Goal: Navigation & Orientation: Find specific page/section

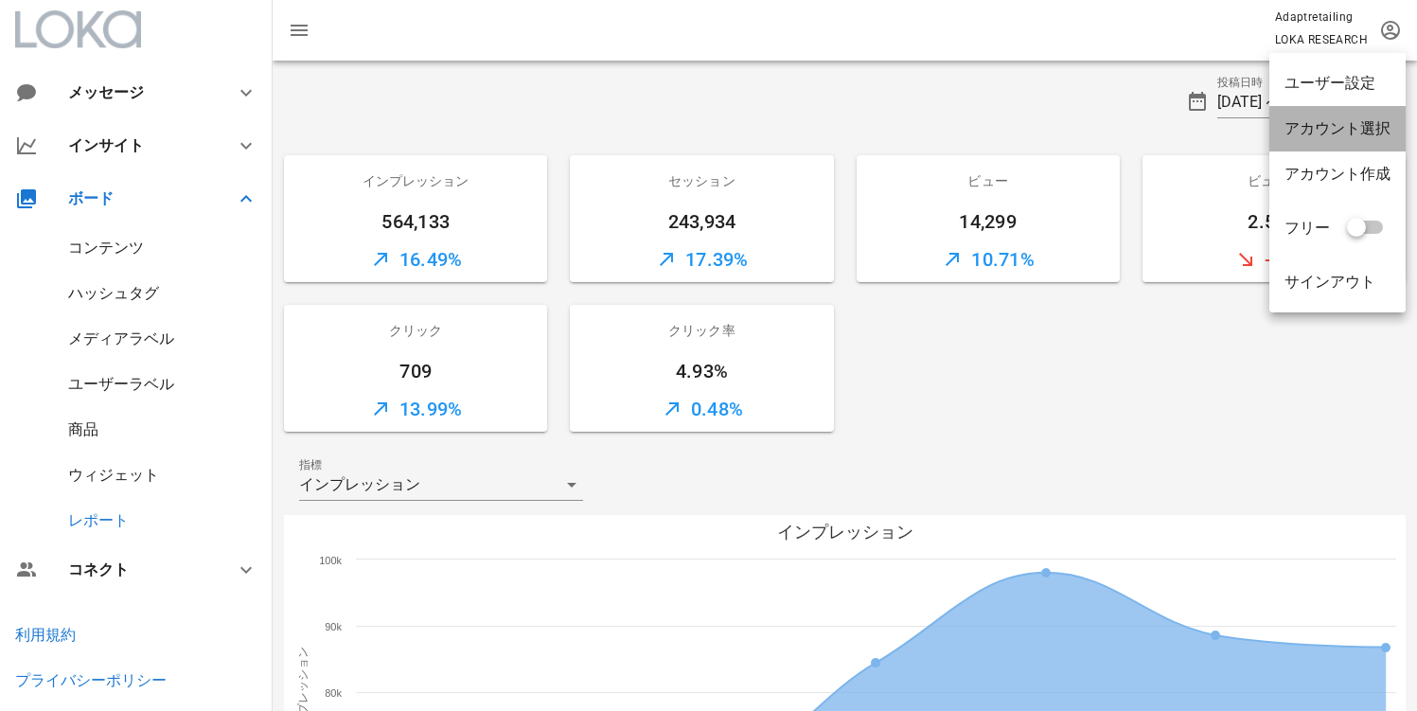
click at [1383, 112] on div "アカウント選択" at bounding box center [1338, 128] width 136 height 45
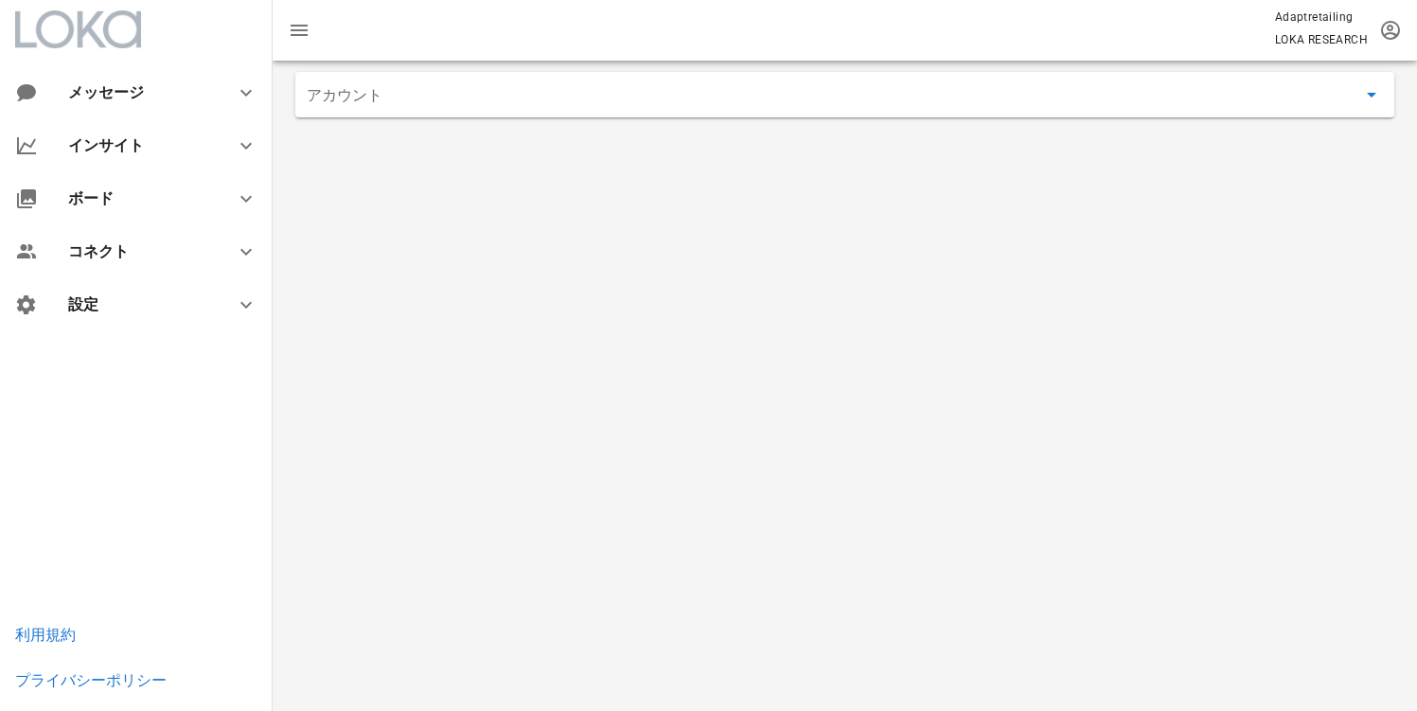
click at [554, 106] on input "アカウント" at bounding box center [832, 95] width 1050 height 30
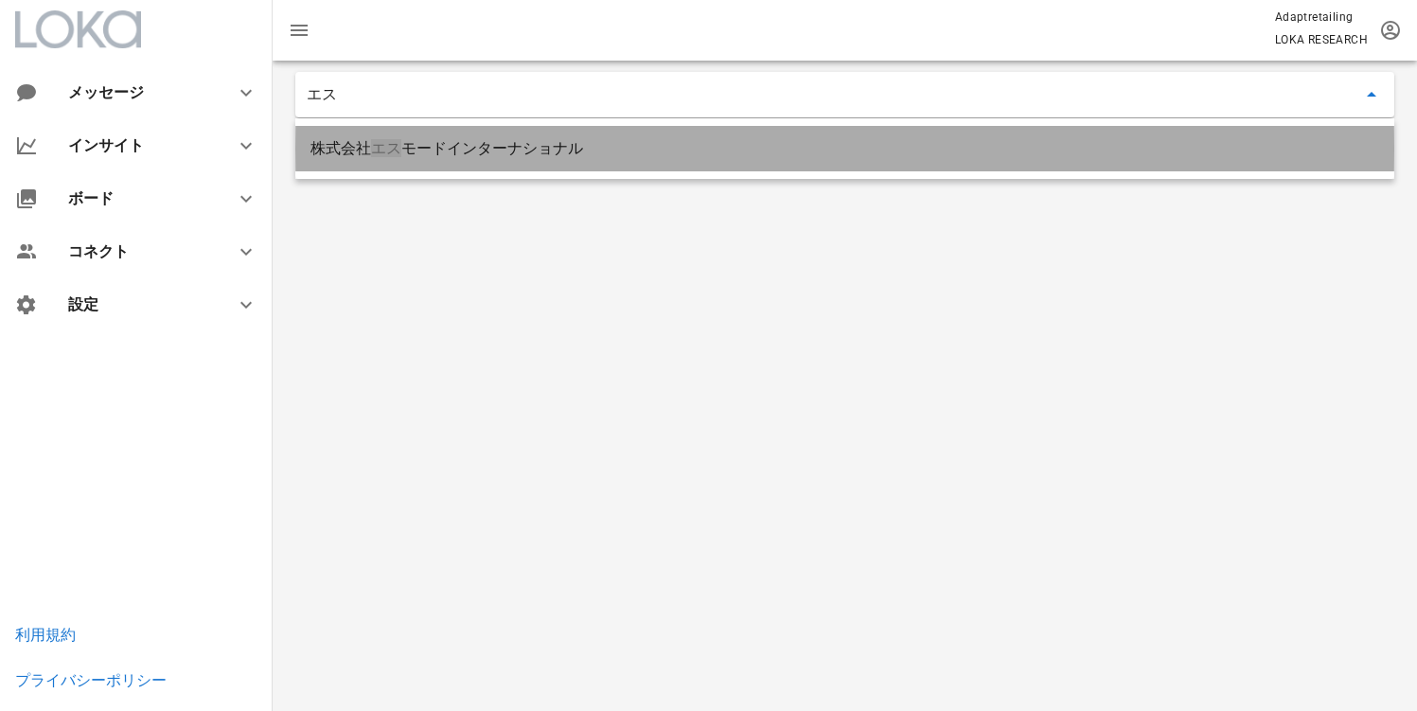
click at [486, 134] on div "株式会社 エス モードインターナショナル" at bounding box center [845, 148] width 1069 height 41
type input "株式会社エスモードインターナショナル"
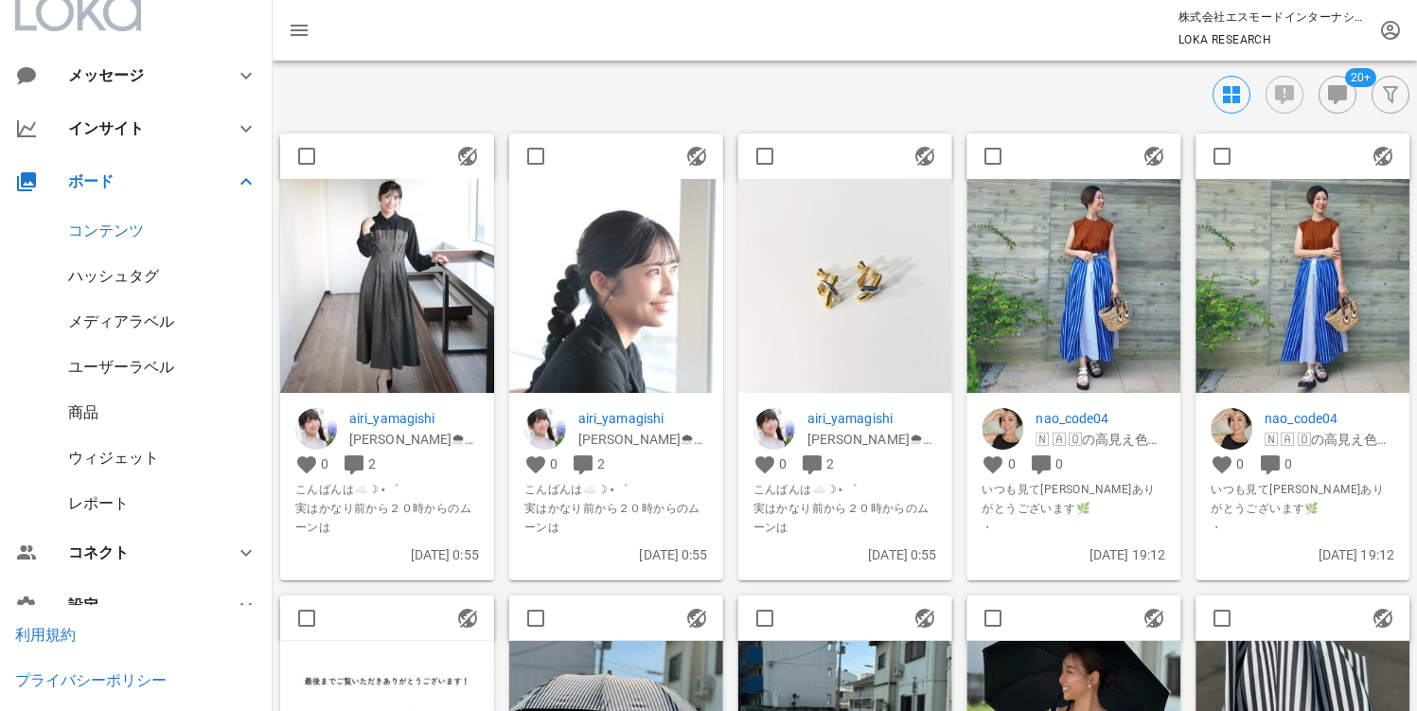
scroll to position [51, 0]
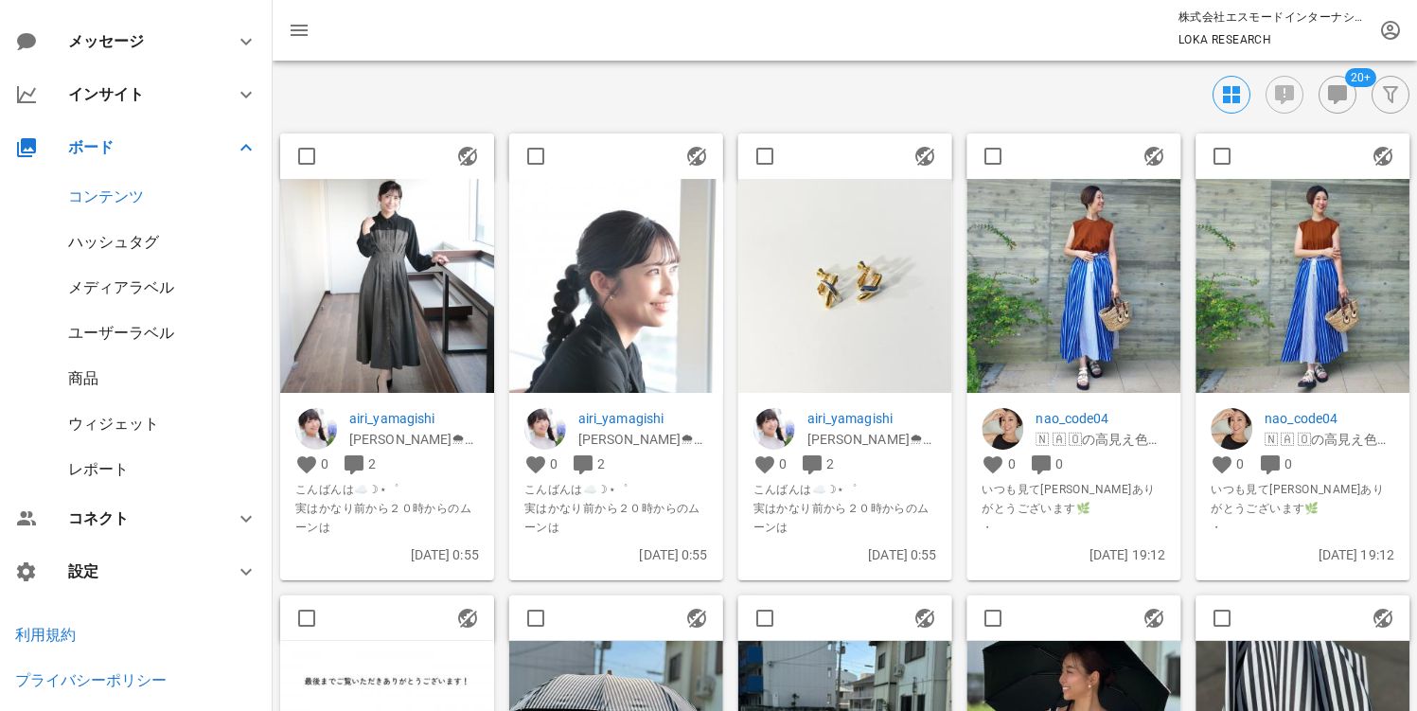
click at [93, 467] on div "レポート" at bounding box center [98, 469] width 61 height 18
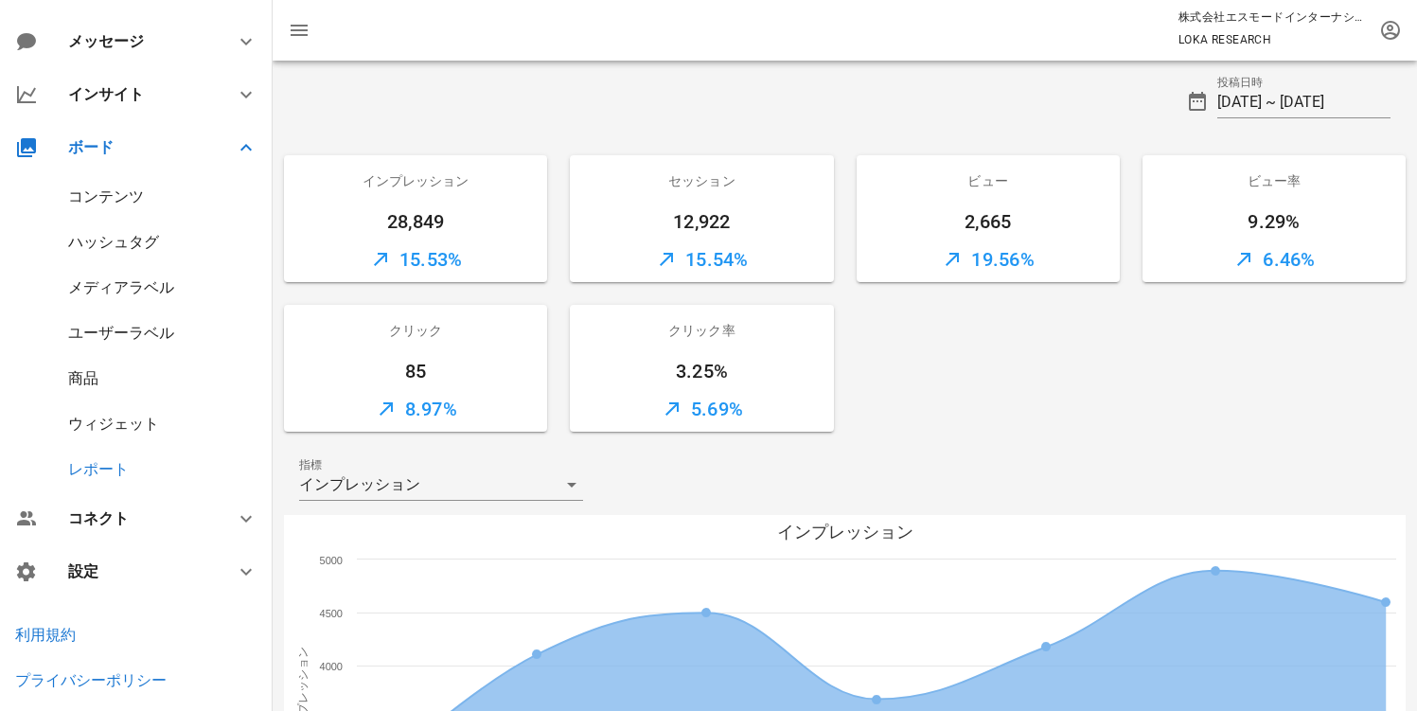
click at [96, 440] on div "ウィジェット" at bounding box center [136, 423] width 273 height 45
click at [103, 423] on div "ウィジェット" at bounding box center [113, 424] width 91 height 18
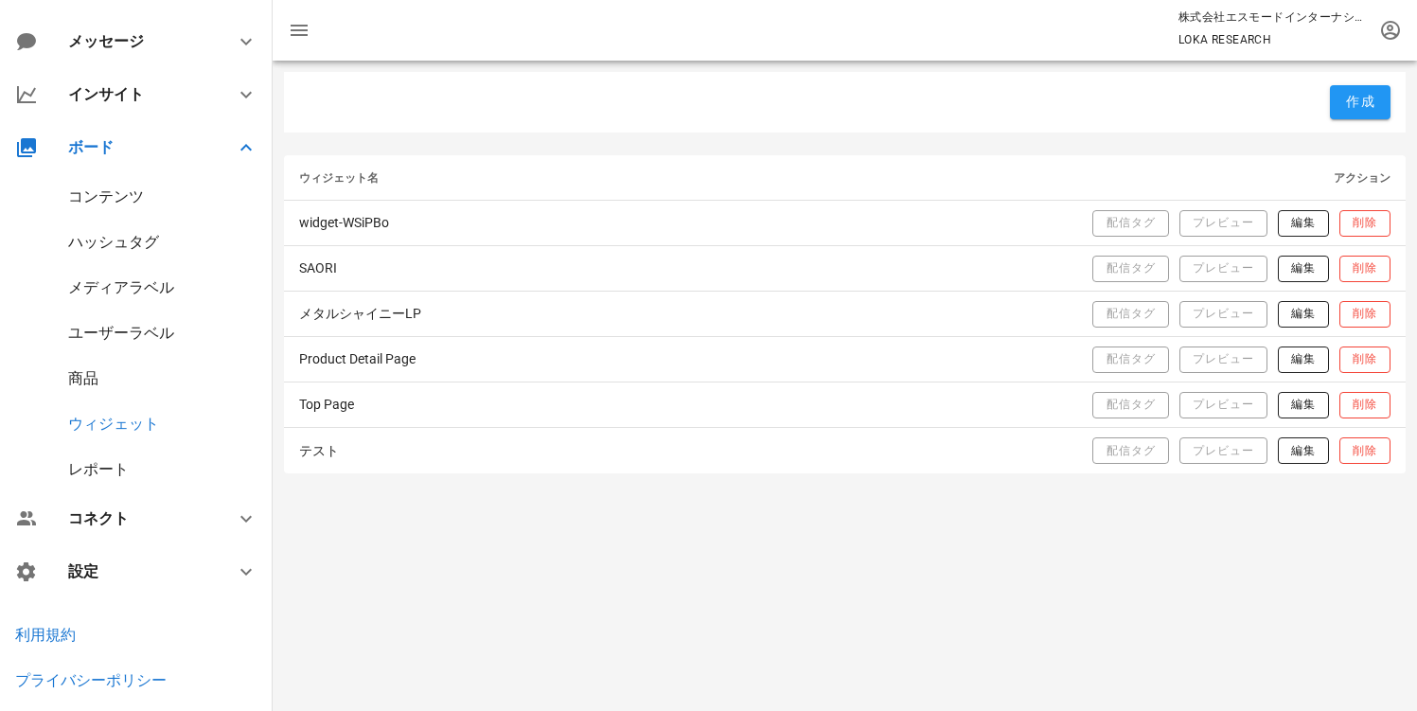
click at [98, 461] on div "レポート" at bounding box center [98, 469] width 61 height 18
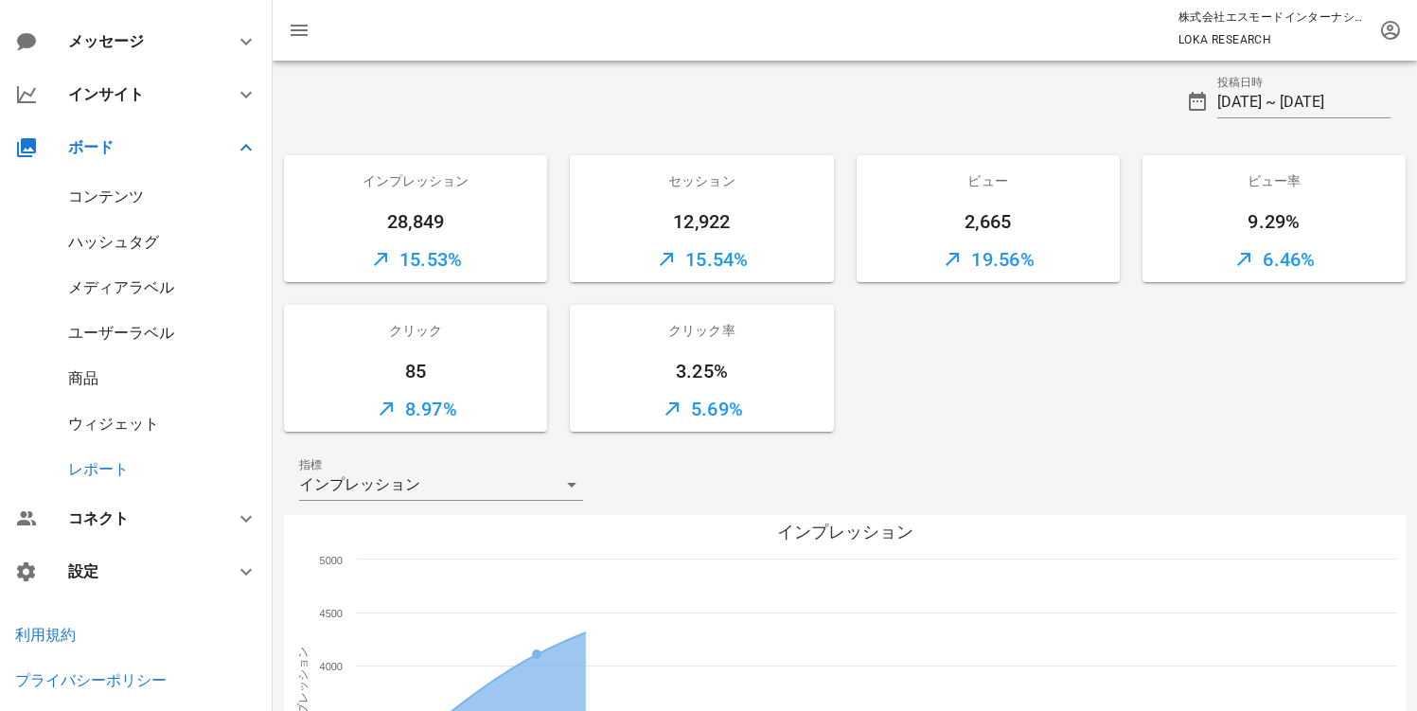
scroll to position [459, 0]
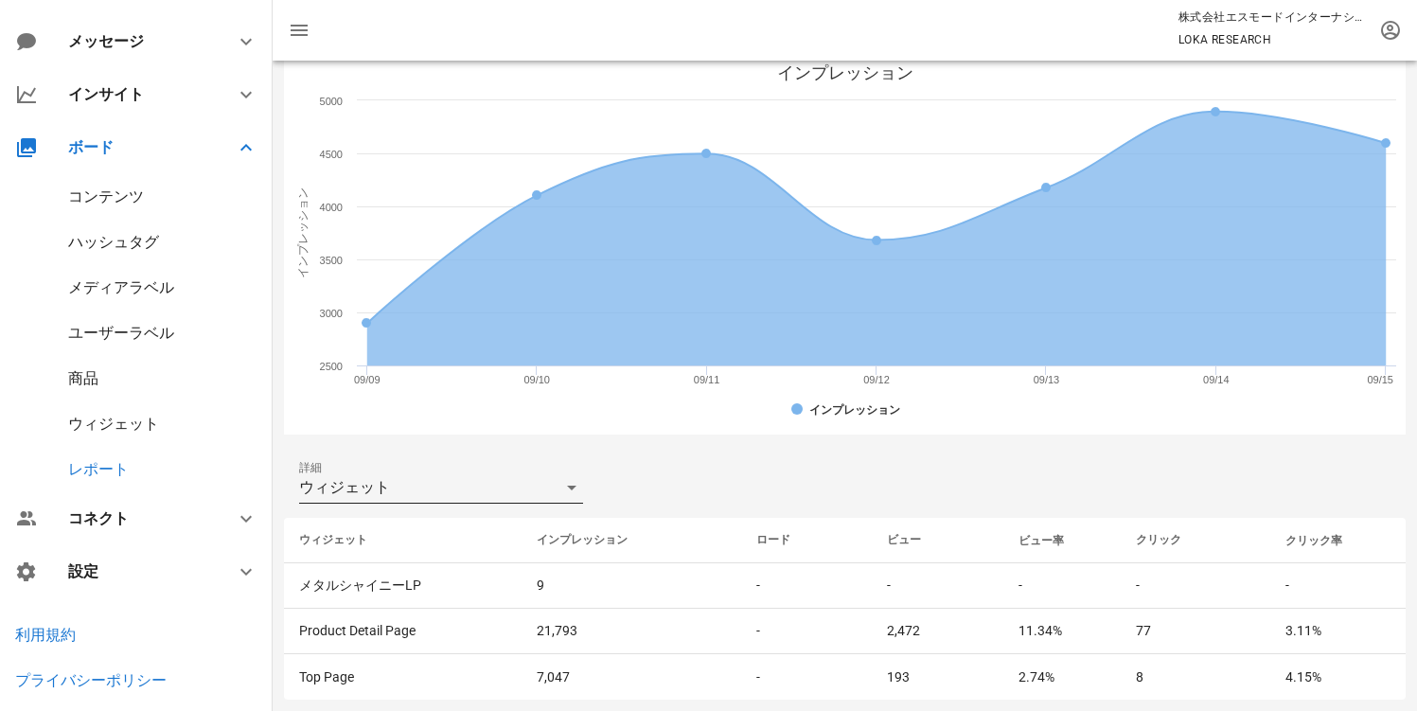
click at [426, 472] on div "ウィジェット" at bounding box center [428, 487] width 258 height 30
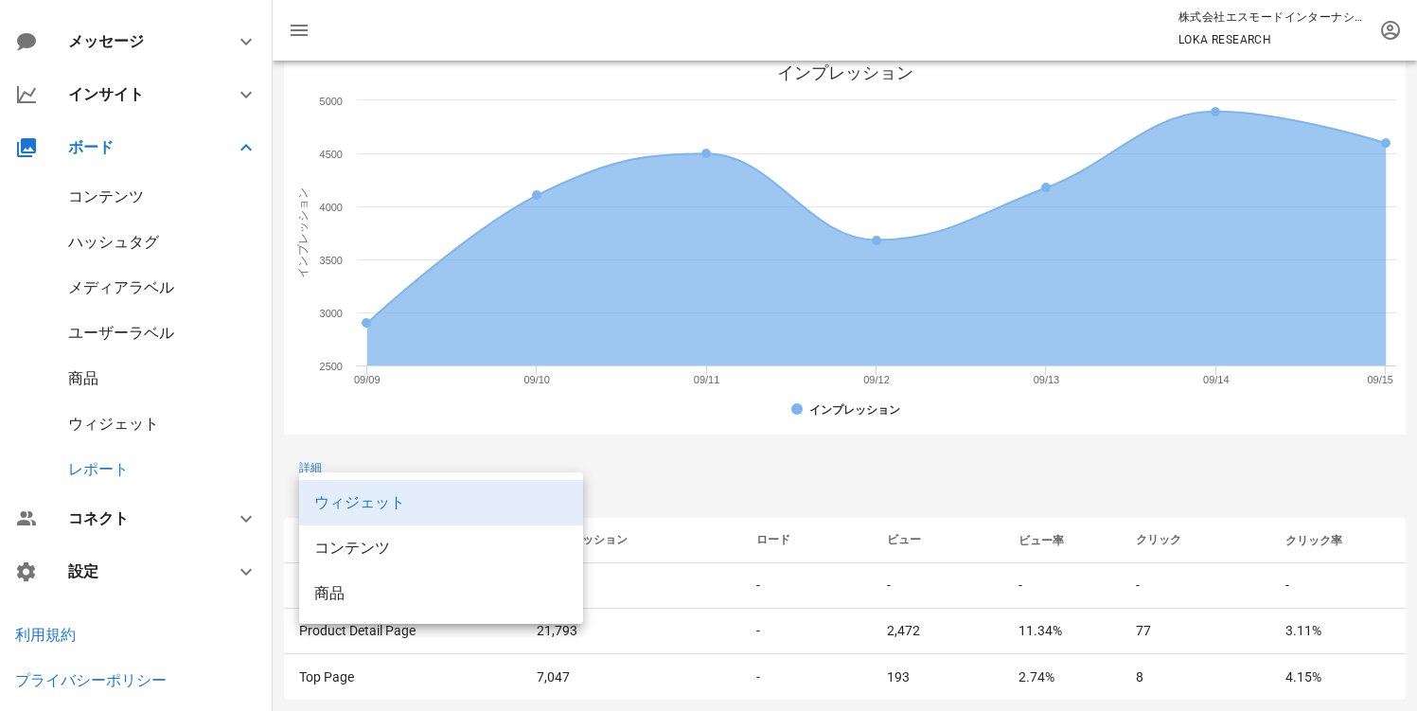
click at [710, 473] on div "詳細 ウィジェット" at bounding box center [845, 487] width 1122 height 61
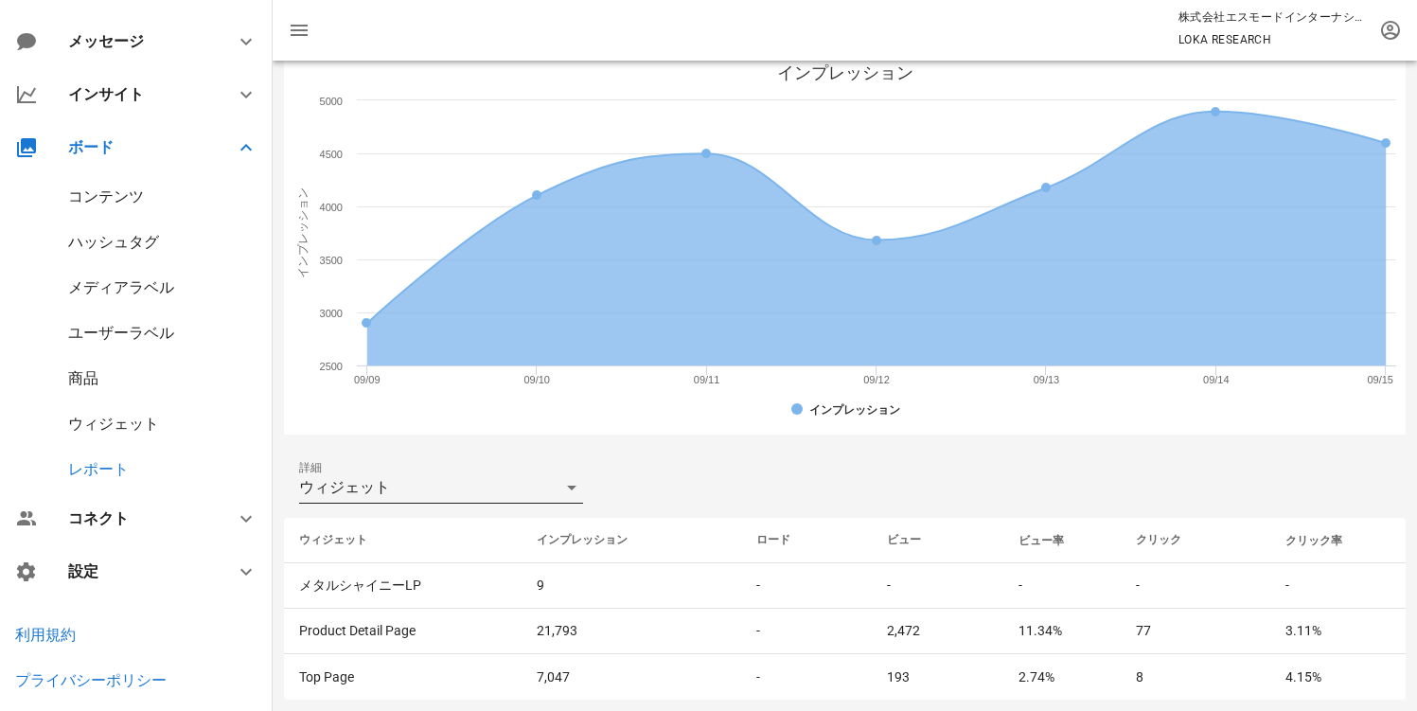
click at [463, 498] on div "ウィジェット" at bounding box center [428, 487] width 258 height 30
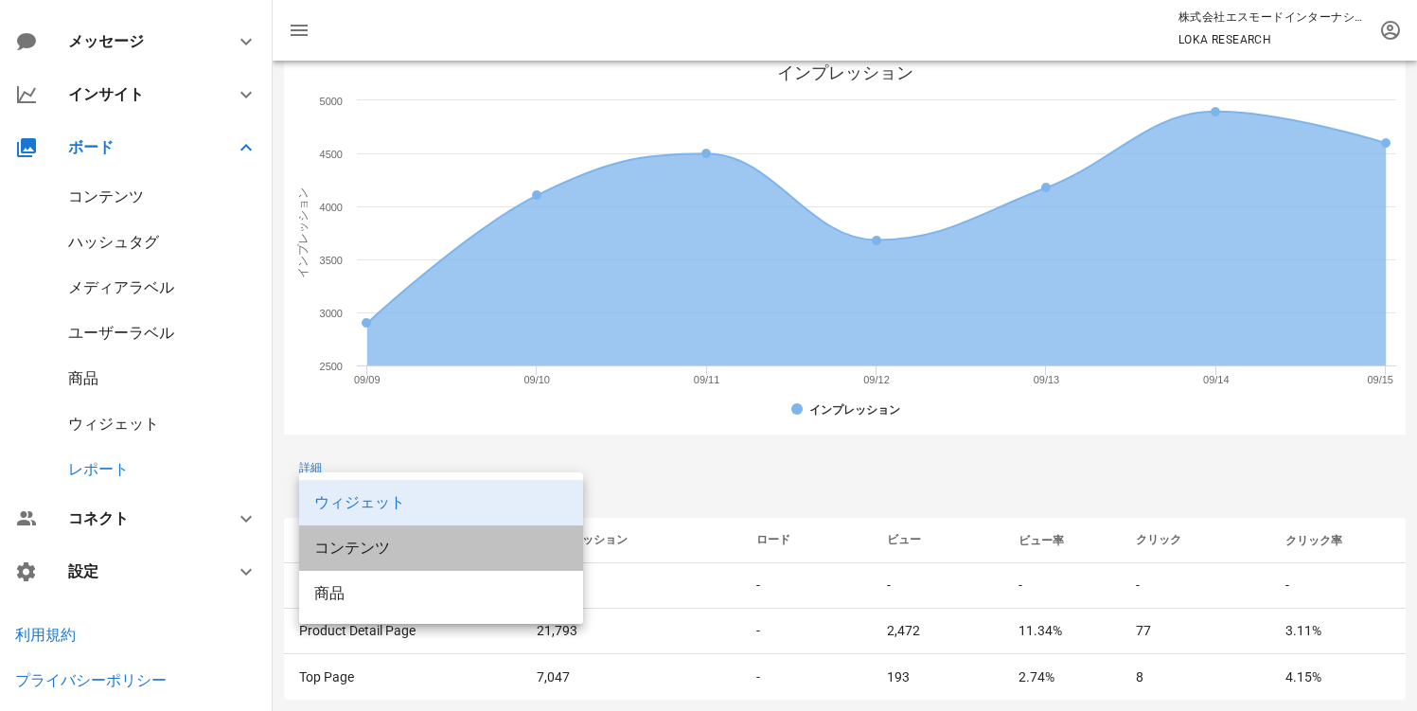
click at [437, 564] on div "コンテンツ" at bounding box center [441, 547] width 254 height 41
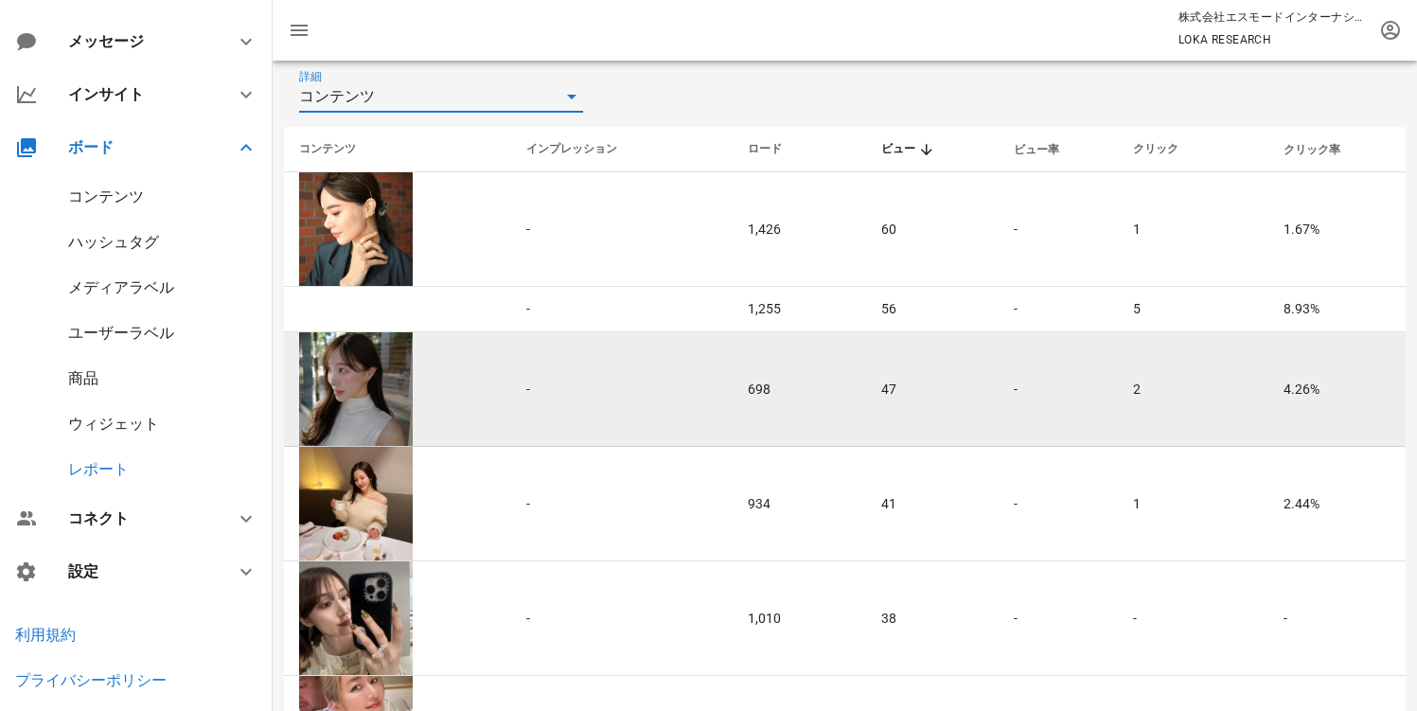
scroll to position [659, 0]
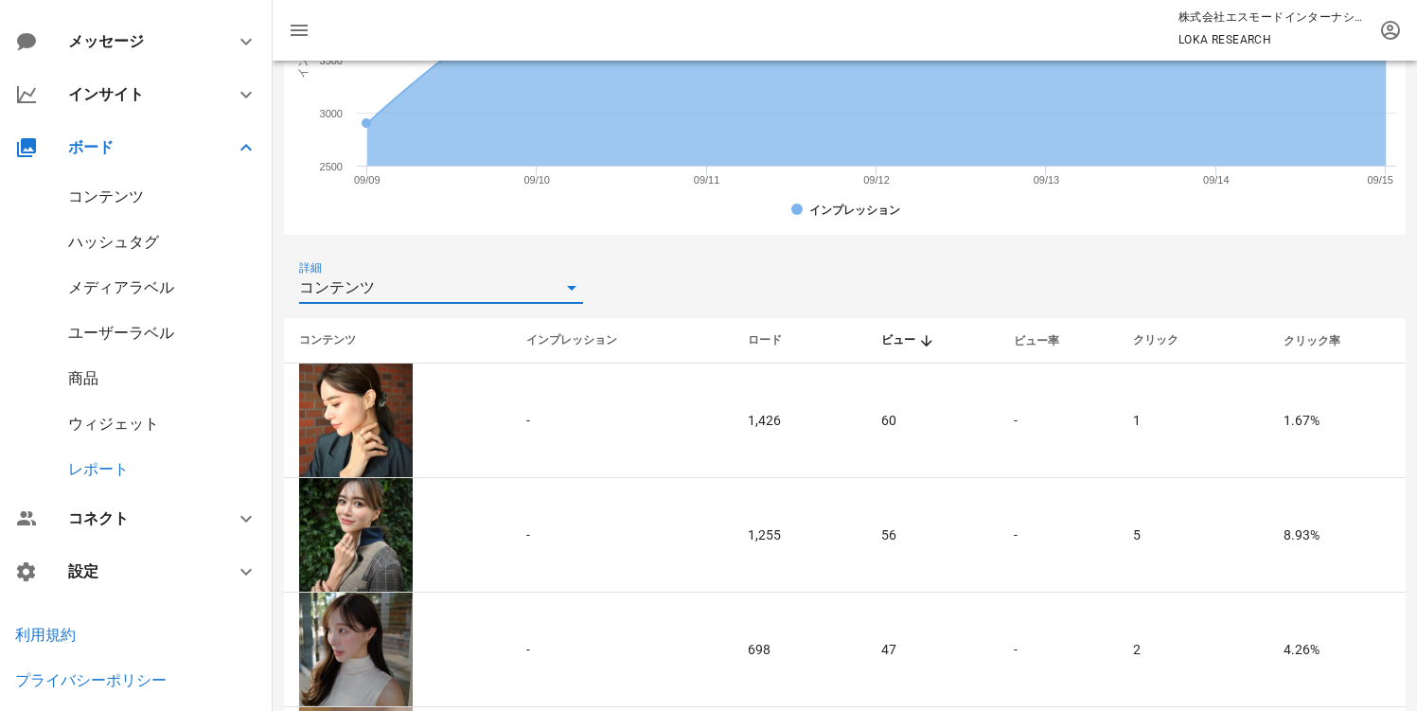
click at [485, 297] on div "コンテンツ" at bounding box center [428, 288] width 258 height 30
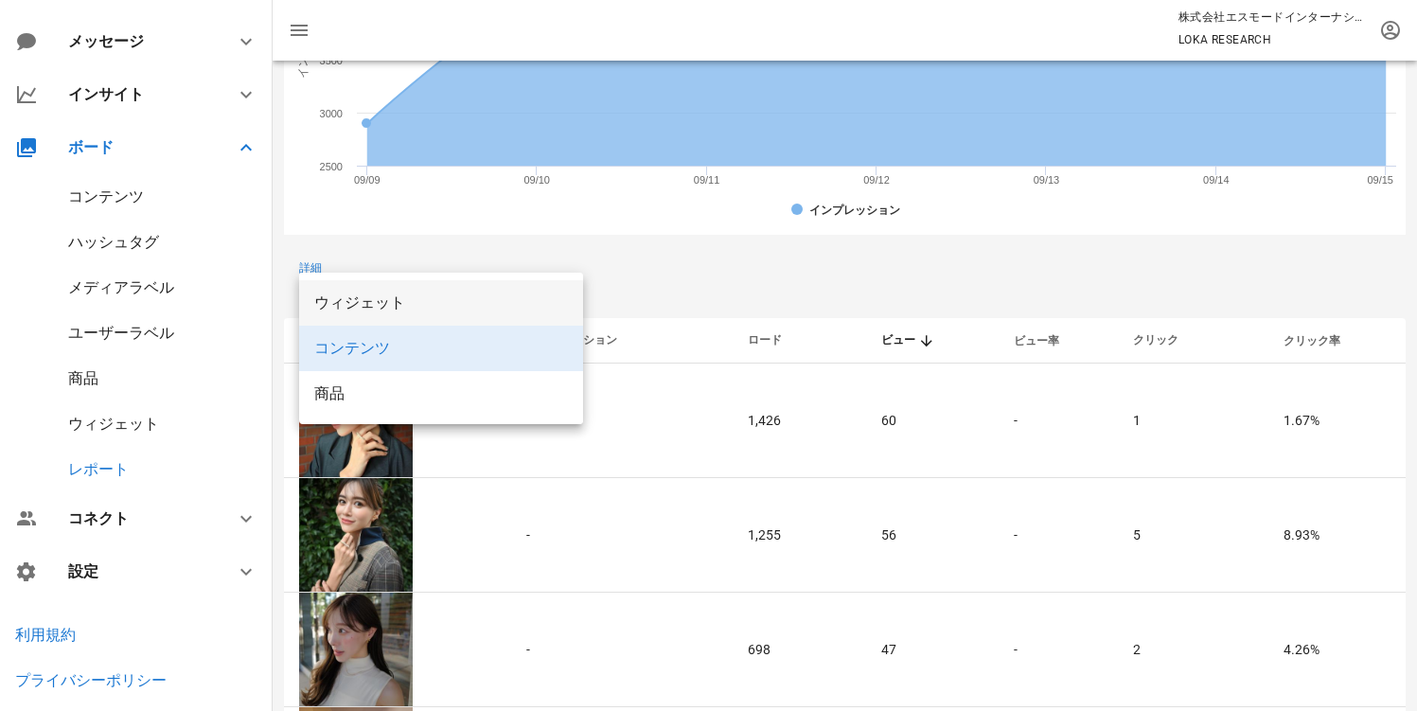
click at [418, 315] on div "ウィジェット" at bounding box center [441, 302] width 254 height 41
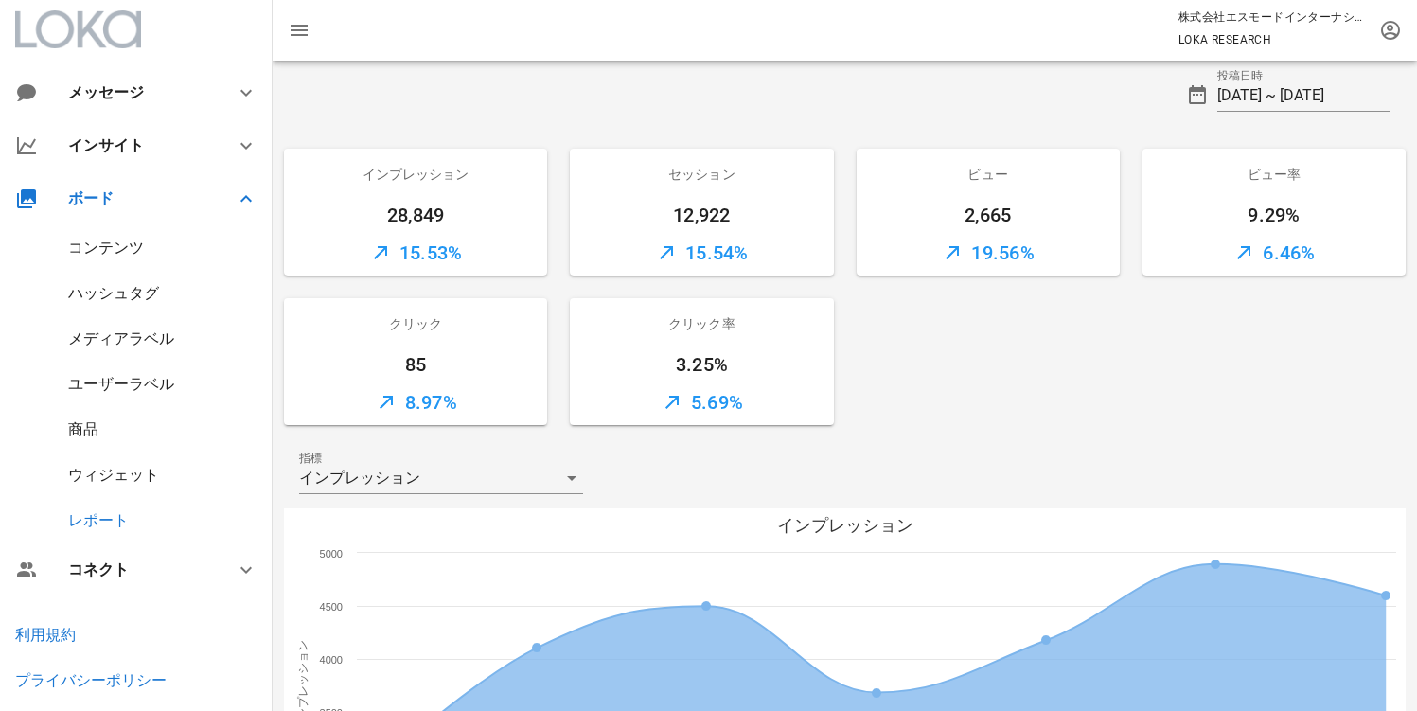
scroll to position [0, 0]
